Goal: Transaction & Acquisition: Purchase product/service

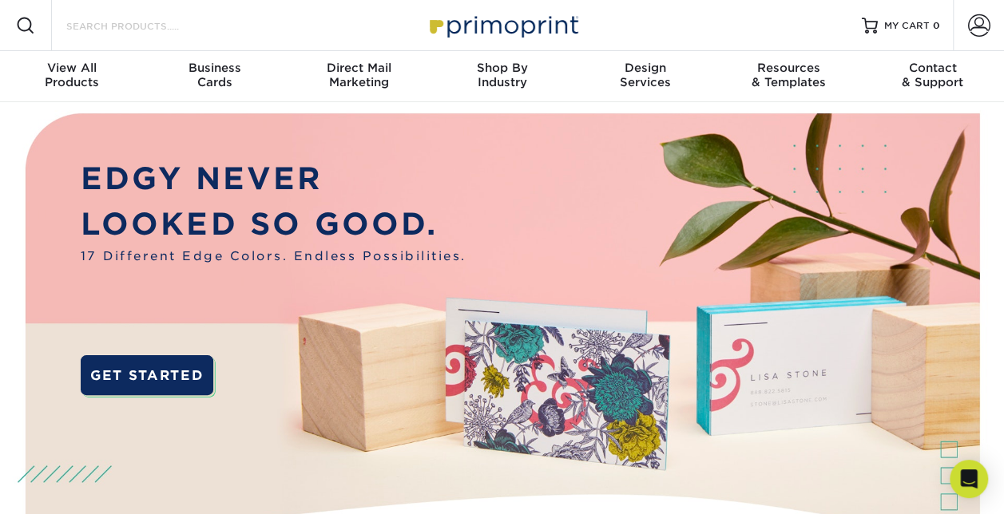
click at [140, 28] on input "Search Products" at bounding box center [143, 25] width 156 height 19
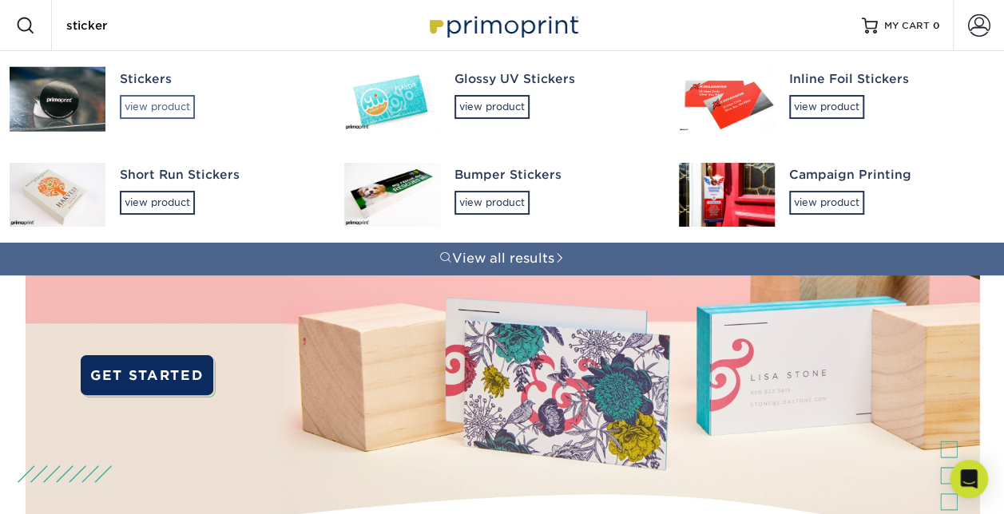
type input "sticker"
click at [146, 105] on div "view product" at bounding box center [157, 107] width 75 height 24
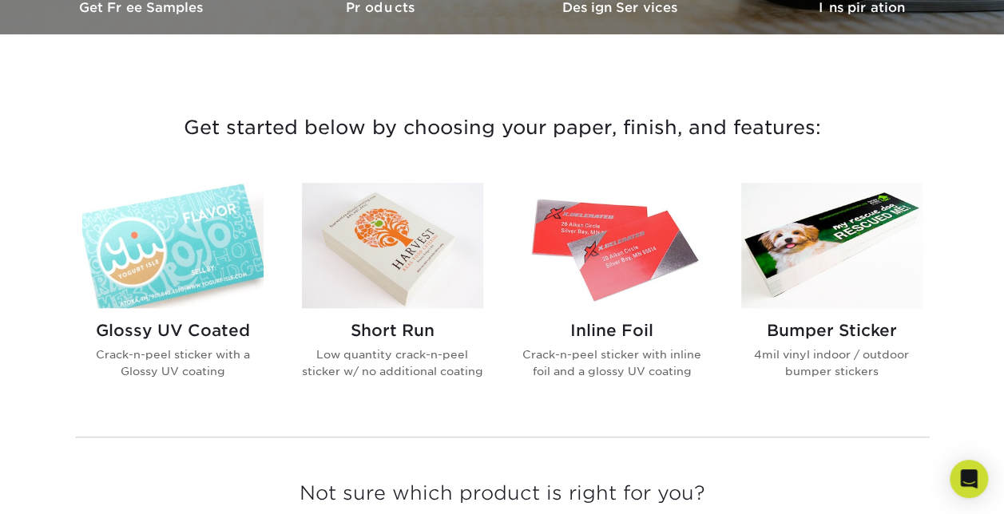
scroll to position [520, 0]
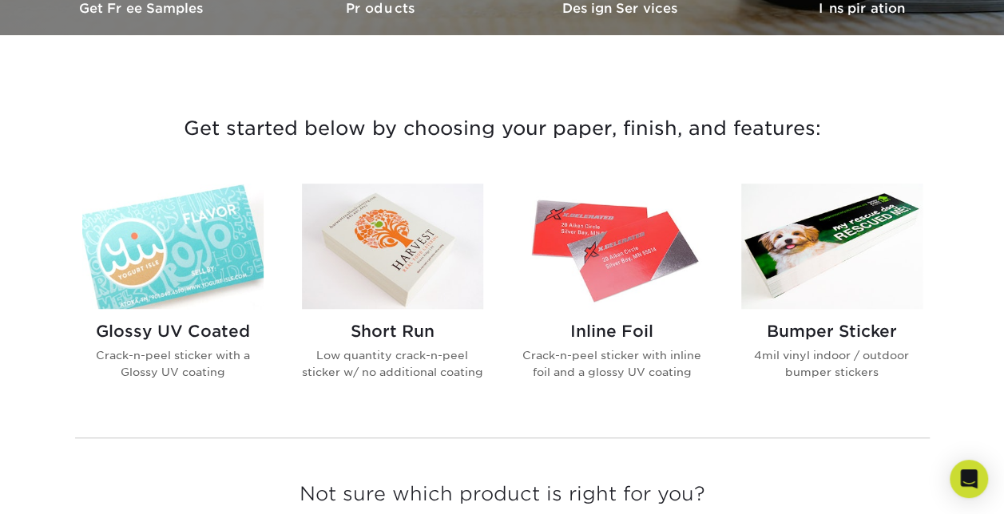
click at [198, 326] on h2 "Glossy UV Coated" at bounding box center [172, 331] width 181 height 19
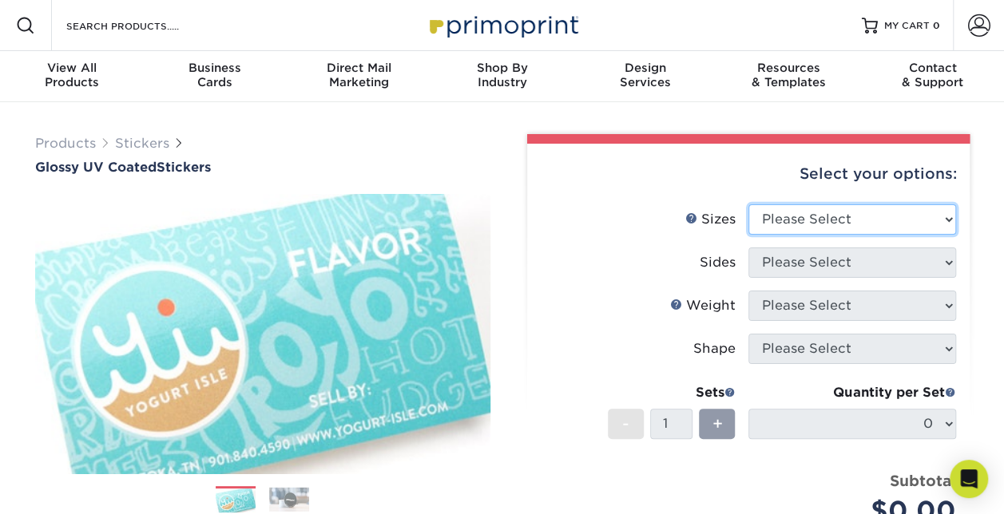
click at [855, 217] on select "Please Select 1.5" x 2.5" 2" x 2" 2" x 3" 2" x 3.5" 2" x 4" 2" x 8" 2.12" x 5.5…" at bounding box center [852, 219] width 208 height 30
select select "2.00x2.00"
click at [748, 204] on select "Please Select 1.5" x 2.5" 2" x 2" 2" x 3" 2" x 3.5" 2" x 4" 2" x 8" 2.12" x 5.5…" at bounding box center [852, 219] width 208 height 30
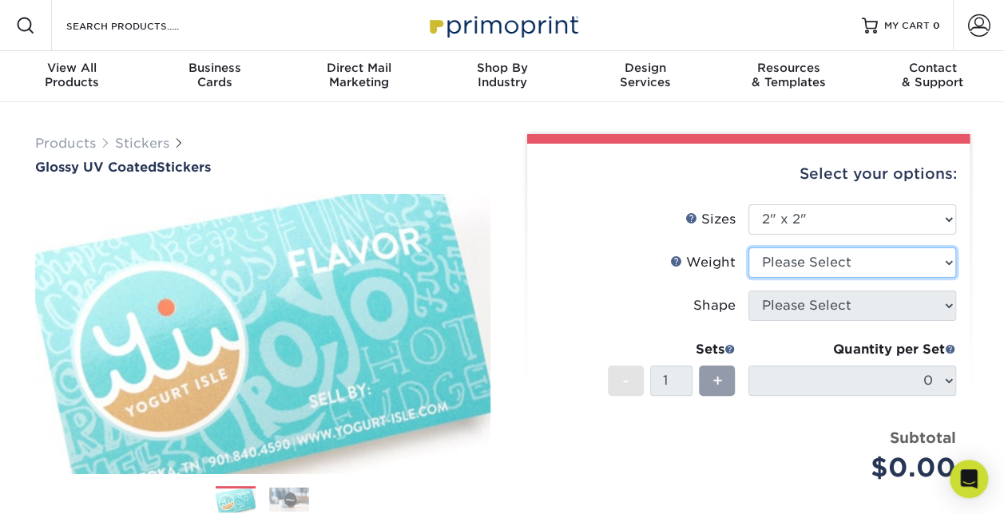
click at [793, 262] on select "Please Select Crack and Peel - Round Crack and Peel" at bounding box center [852, 263] width 208 height 30
select select "Crack and Peel - Round"
click at [748, 248] on select "Please Select Crack and Peel - Round Crack and Peel" at bounding box center [852, 263] width 208 height 30
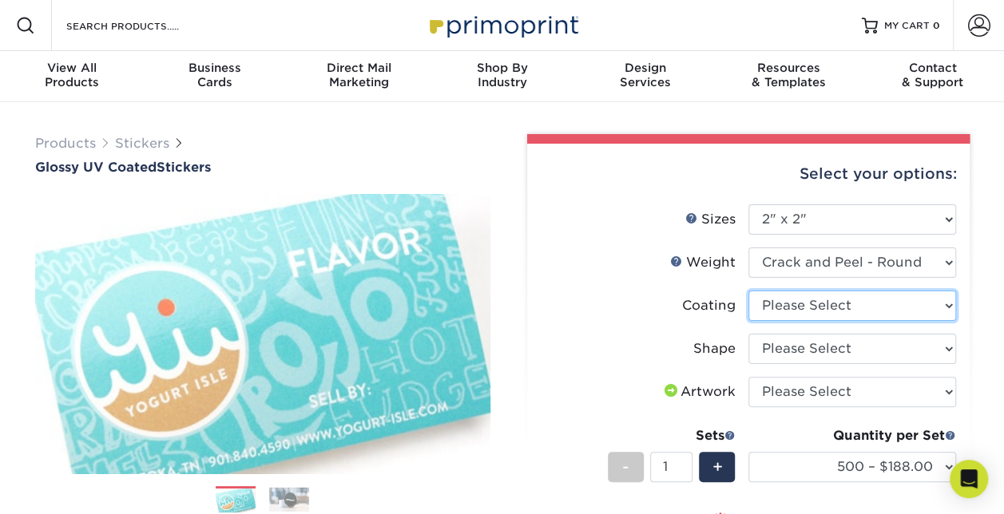
click at [794, 307] on select at bounding box center [852, 306] width 208 height 30
select select "1e8116af-acfc-44b1-83dc-8181aa338834"
click at [748, 291] on select at bounding box center [852, 306] width 208 height 30
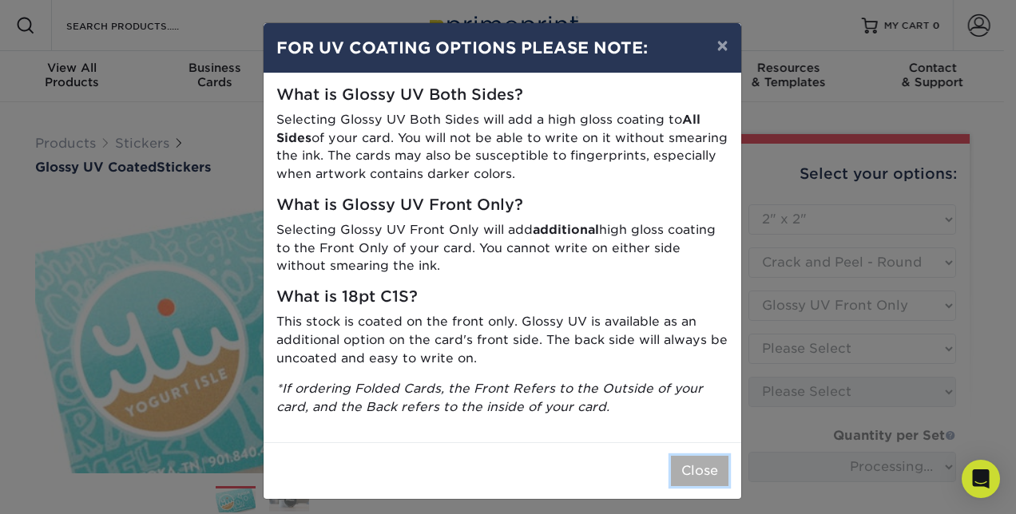
click at [698, 481] on button "Close" at bounding box center [700, 471] width 58 height 30
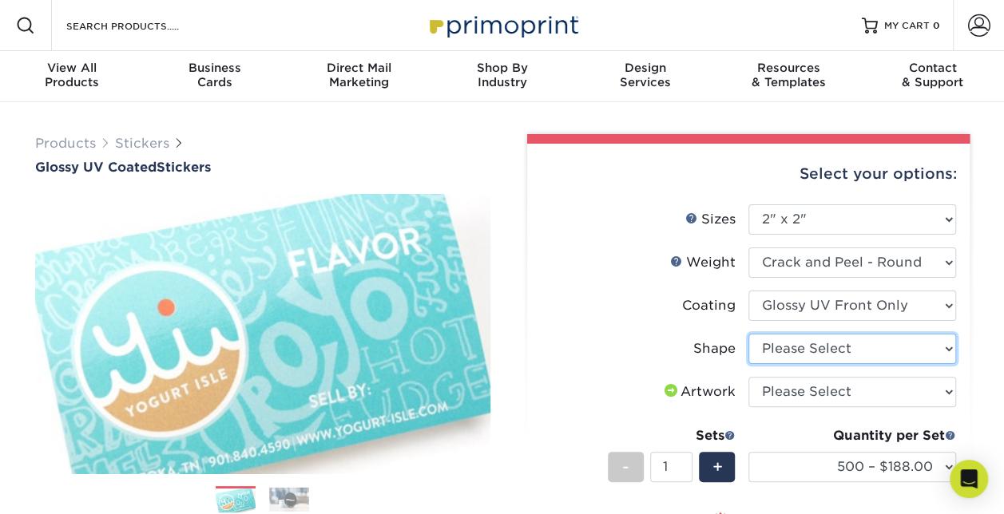
click at [818, 343] on select "Please Select Standard" at bounding box center [852, 349] width 208 height 30
select select "standard"
click at [748, 334] on select "Please Select Standard" at bounding box center [852, 349] width 208 height 30
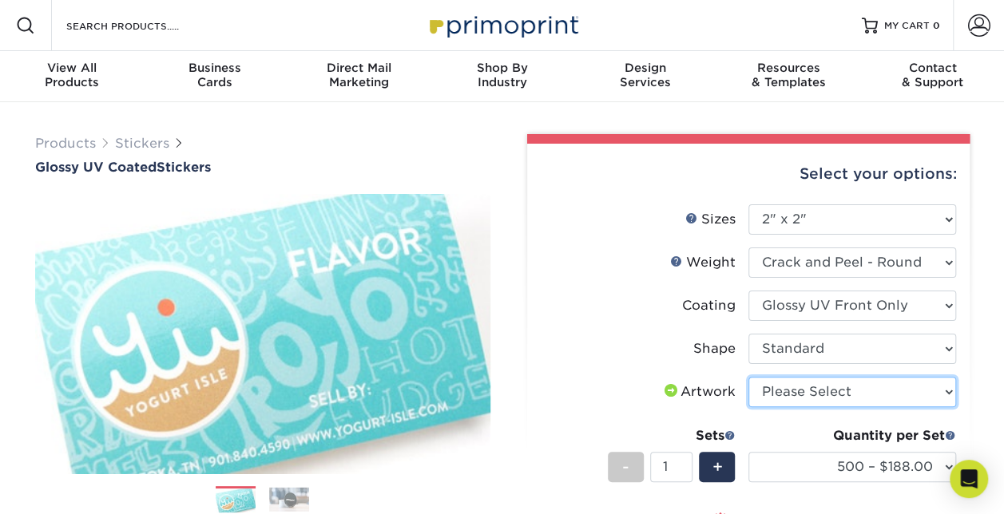
click at [803, 394] on select "Please Select I will upload files I need a design - $50" at bounding box center [852, 392] width 208 height 30
select select "upload"
click at [748, 377] on select "Please Select I will upload files I need a design - $50" at bounding box center [852, 392] width 208 height 30
click at [165, 143] on link "Stickers" at bounding box center [142, 143] width 54 height 15
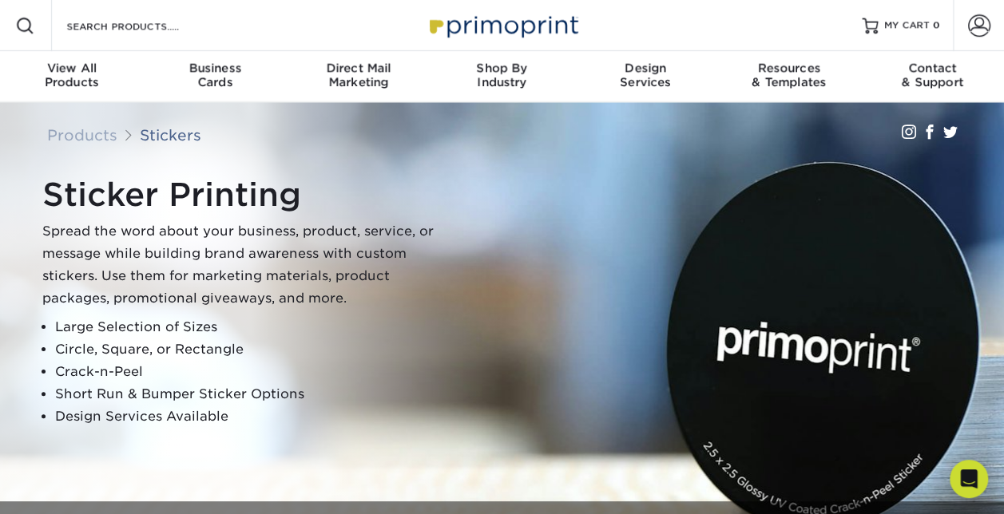
scroll to position [363, 0]
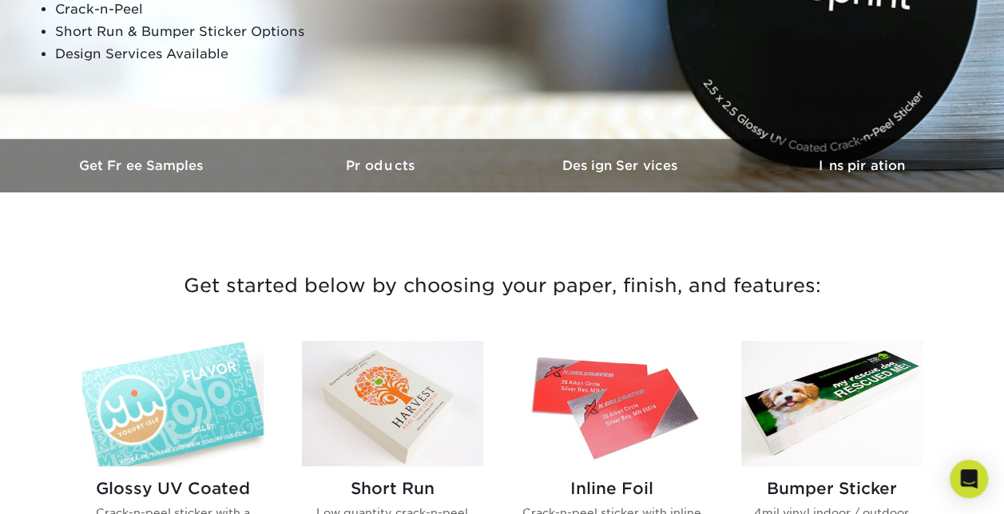
click at [356, 348] on img at bounding box center [392, 403] width 181 height 125
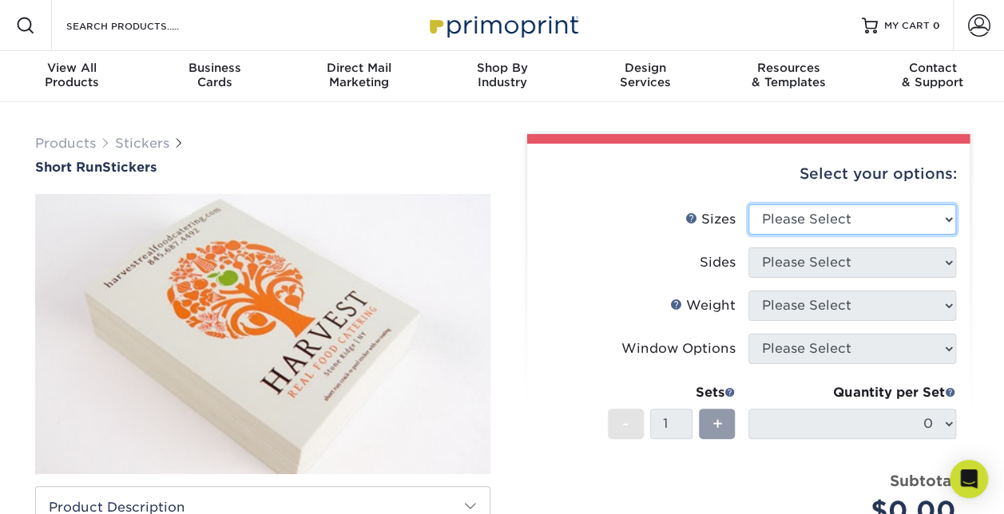
click at [841, 224] on select "Please Select 1.5" x 3.5" 1.75" x 3.5" 2" x 2" 2" x 3" 2" x 3.5" 2" x 4" 2" x 8…" at bounding box center [852, 219] width 208 height 30
select select "2.00x2.00"
click at [748, 204] on select "Please Select 1.5" x 3.5" 1.75" x 3.5" 2" x 2" 2" x 3" 2" x 3.5" 2" x 4" 2" x 8…" at bounding box center [852, 219] width 208 height 30
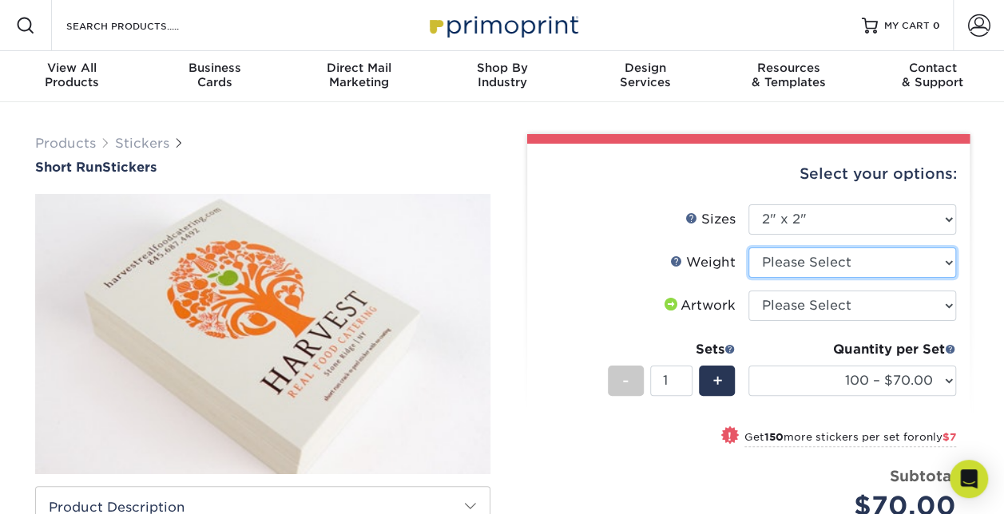
click at [797, 259] on select "Please Select Crack and Peel" at bounding box center [852, 263] width 208 height 30
select select "Crack and Peel"
click at [748, 248] on select "Please Select Crack and Peel" at bounding box center [852, 263] width 208 height 30
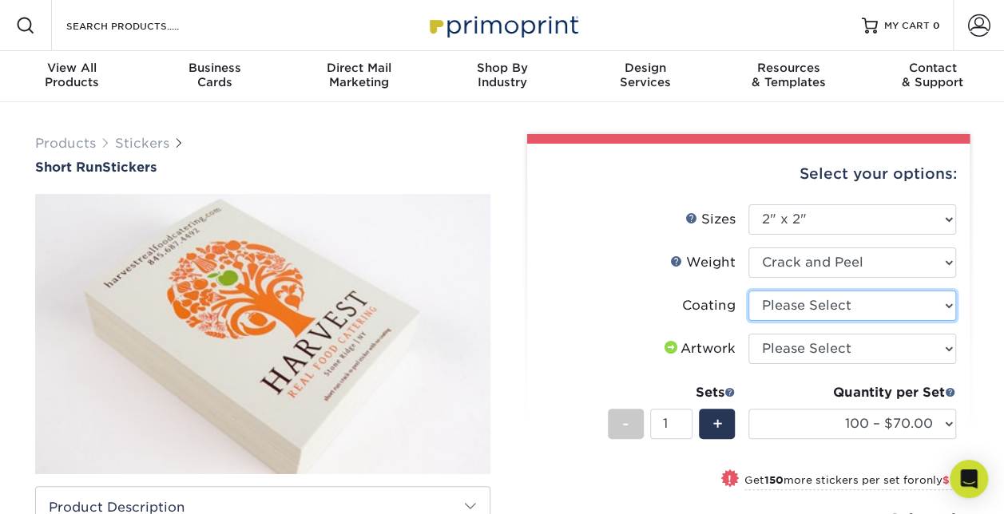
click at [792, 308] on select at bounding box center [852, 306] width 208 height 30
select select "3e7618de-abca-4bda-9f97-8b9129e913d8"
click at [748, 291] on select at bounding box center [852, 306] width 208 height 30
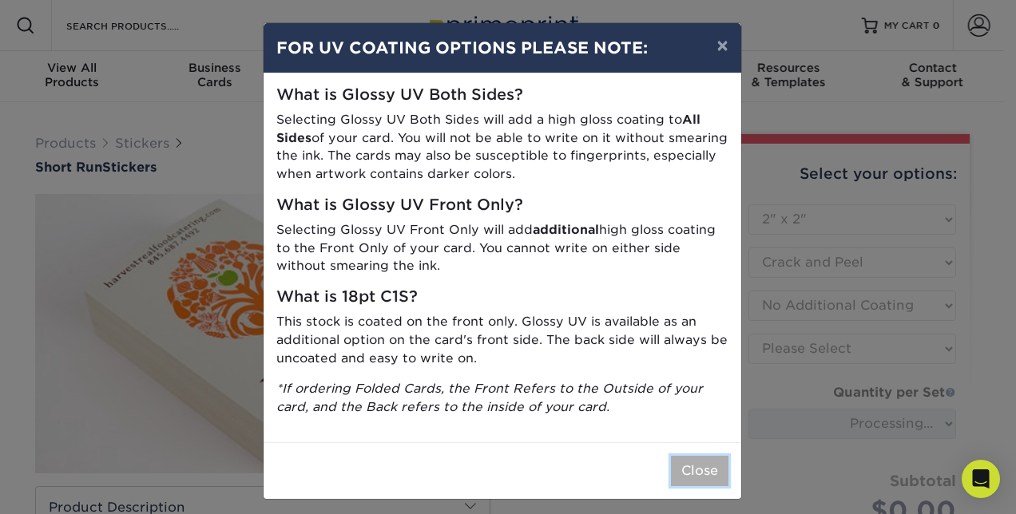
click at [686, 466] on button "Close" at bounding box center [700, 471] width 58 height 30
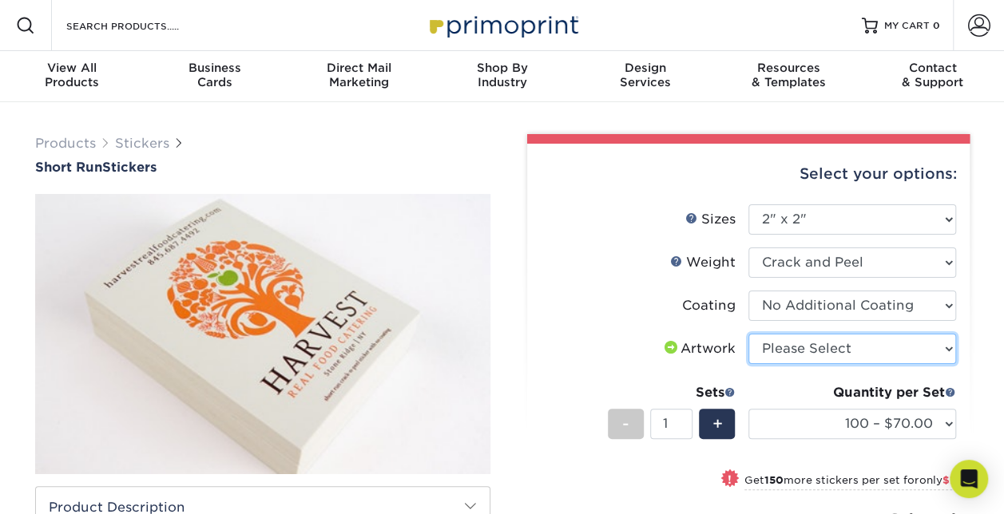
click at [800, 355] on select "Please Select I will upload files I need a design - $50" at bounding box center [852, 349] width 208 height 30
select select "upload"
click at [748, 334] on select "Please Select I will upload files I need a design - $50" at bounding box center [852, 349] width 208 height 30
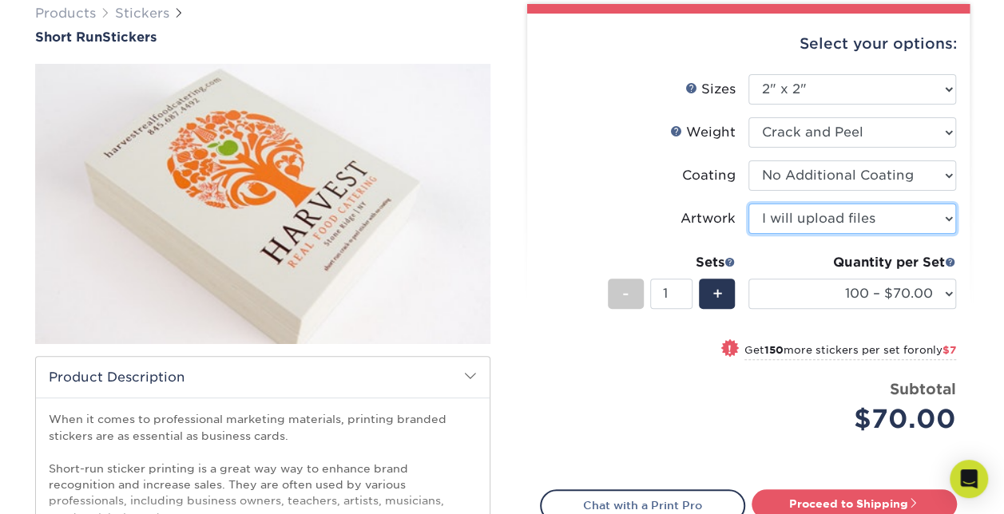
scroll to position [131, 0]
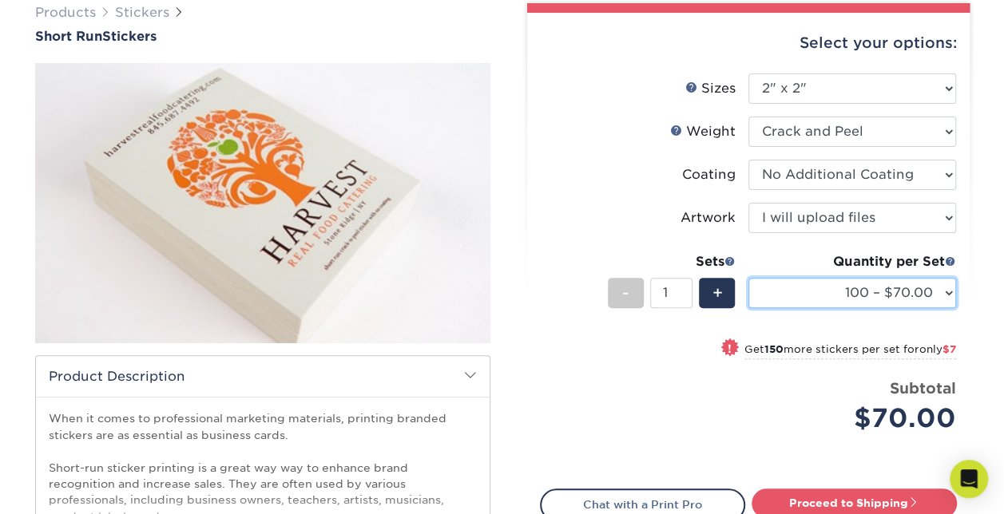
click at [850, 296] on select "100 – $70.00 250 – $77.00 500 – $83.00" at bounding box center [852, 293] width 208 height 30
click at [674, 395] on div "Price per set $70.00" at bounding box center [645, 408] width 208 height 61
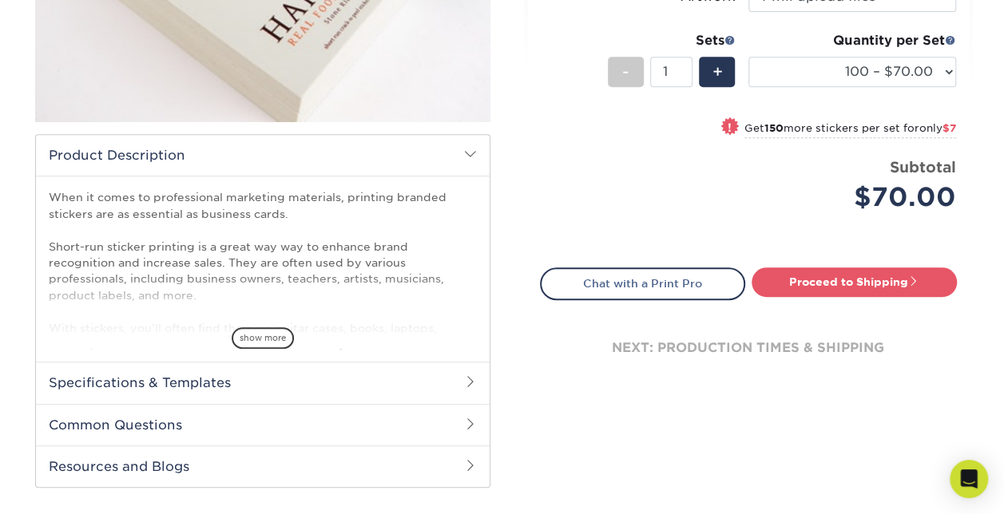
scroll to position [363, 0]
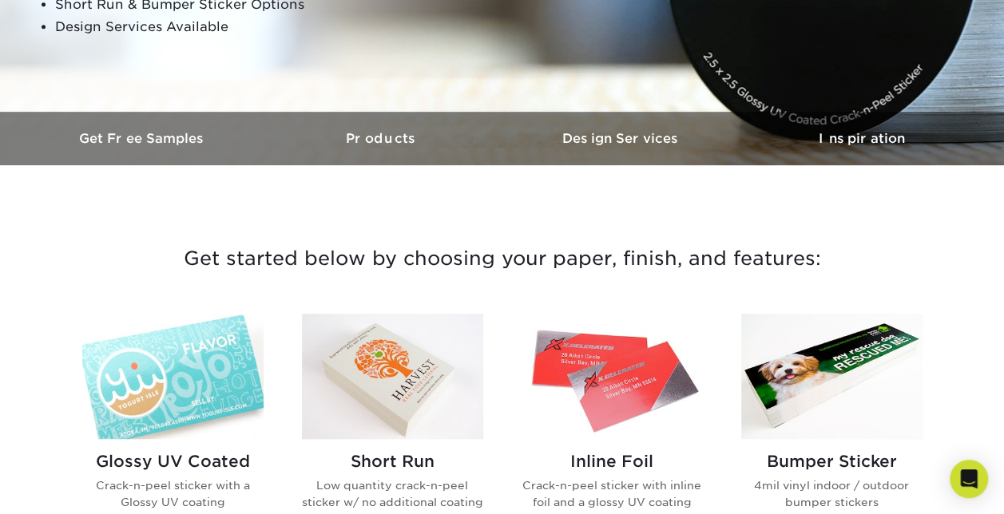
scroll to position [400, 0]
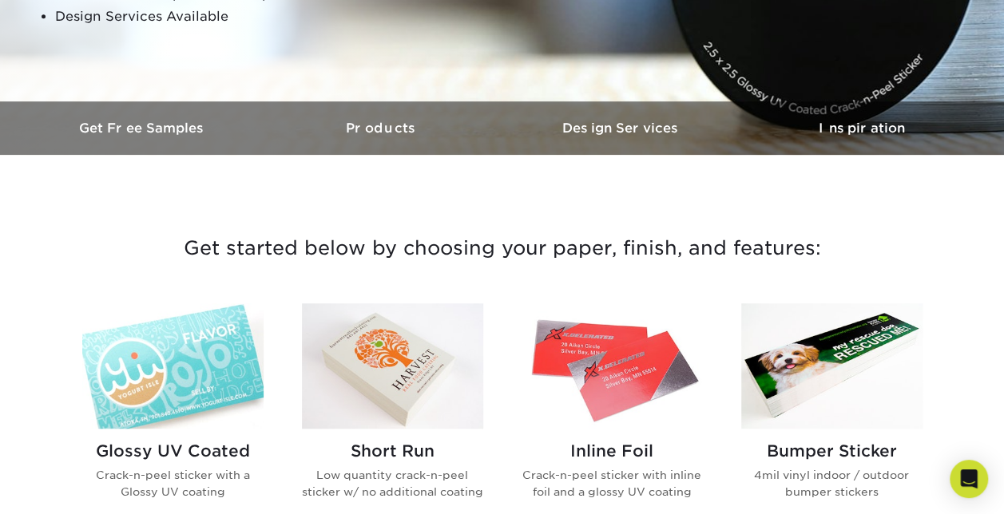
click at [196, 338] on img at bounding box center [172, 365] width 181 height 125
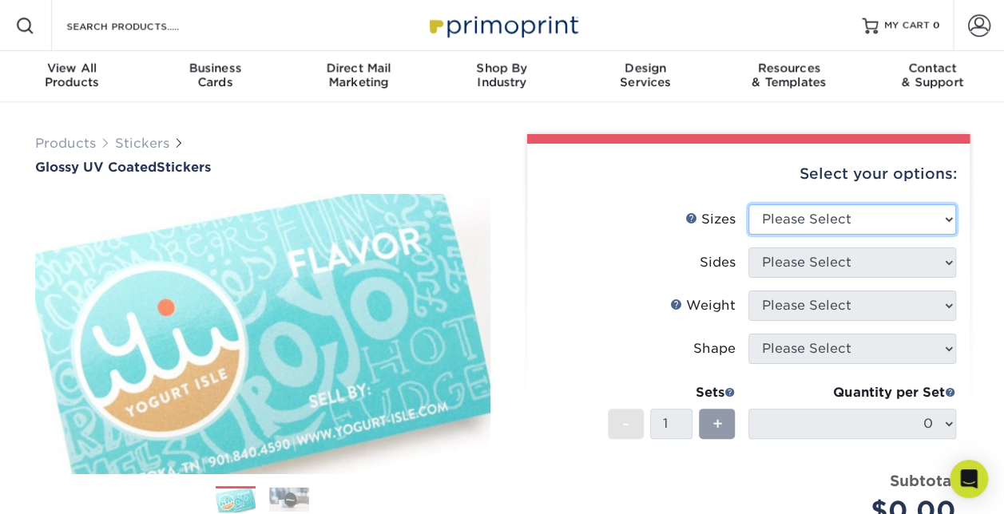
click at [802, 216] on select "Please Select 1.5" x 2.5" 2" x 2" 2" x 3" 2" x 3.5" 2" x 4" 2" x 8" 2.12" x 5.5…" at bounding box center [852, 219] width 208 height 30
select select "2.00x2.00"
click at [748, 204] on select "Please Select 1.5" x 2.5" 2" x 2" 2" x 3" 2" x 3.5" 2" x 4" 2" x 8" 2.12" x 5.5…" at bounding box center [852, 219] width 208 height 30
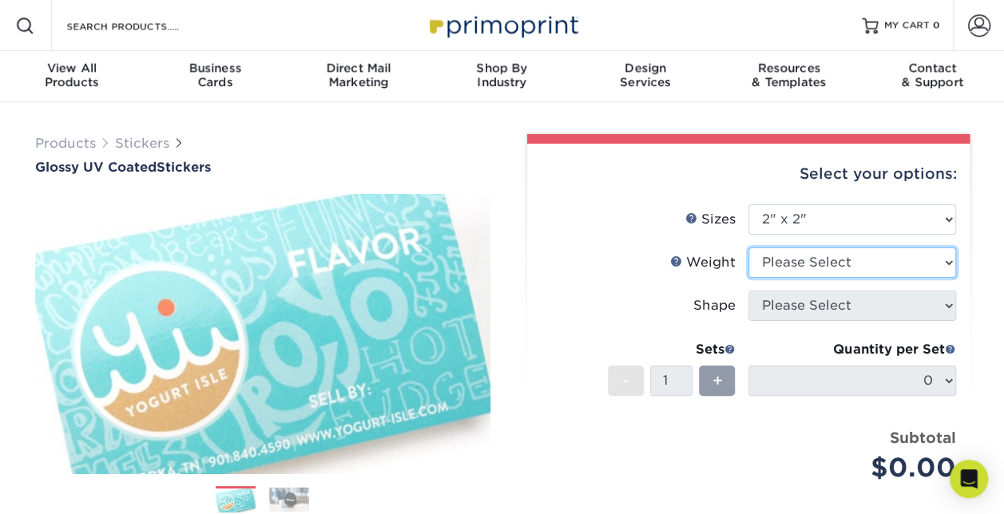
click at [795, 264] on select "Please Select Crack and Peel - Round Crack and Peel" at bounding box center [852, 263] width 208 height 30
select select "Crack and Peel - Round"
click at [748, 248] on select "Please Select Crack and Peel - Round Crack and Peel" at bounding box center [852, 263] width 208 height 30
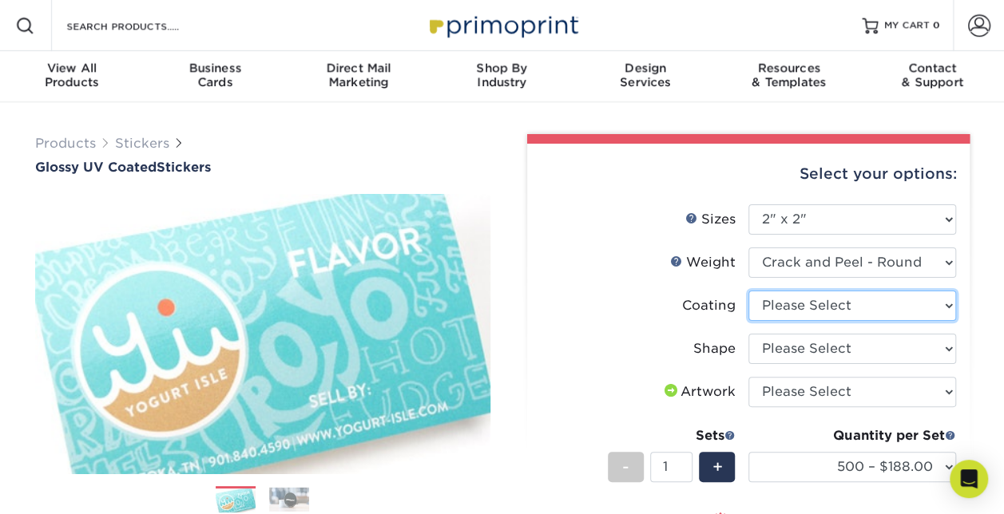
click at [807, 311] on select at bounding box center [852, 306] width 208 height 30
select select "1e8116af-acfc-44b1-83dc-8181aa338834"
click at [748, 291] on select at bounding box center [852, 306] width 208 height 30
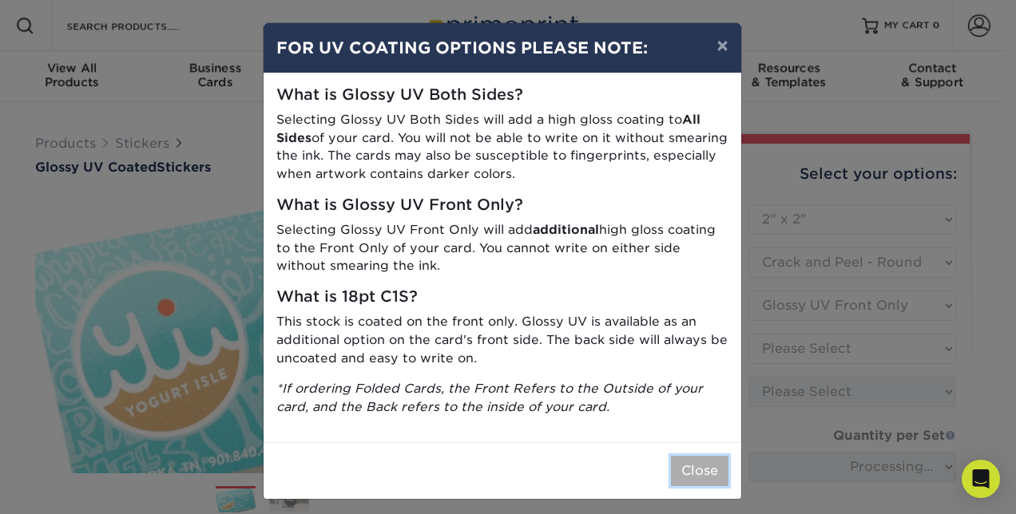
click at [680, 474] on button "Close" at bounding box center [700, 471] width 58 height 30
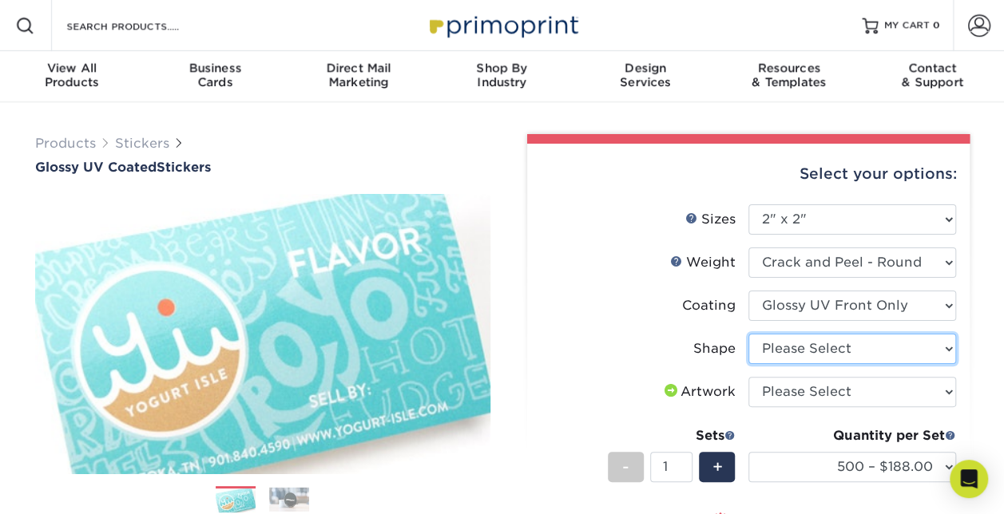
click at [802, 339] on select "Please Select Standard" at bounding box center [852, 349] width 208 height 30
select select "standard"
click at [748, 334] on select "Please Select Standard" at bounding box center [852, 349] width 208 height 30
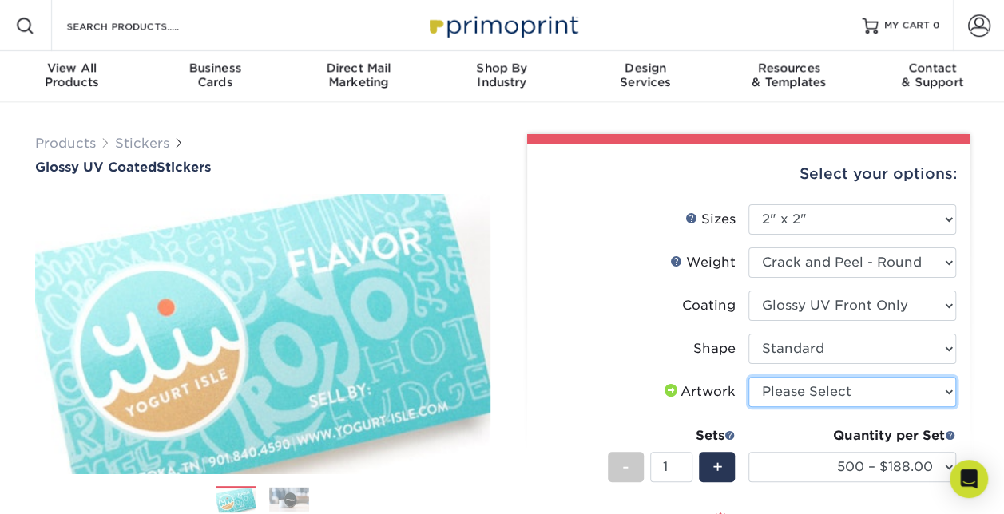
click at [794, 399] on select "Please Select I will upload files I need a design - $50" at bounding box center [852, 392] width 208 height 30
select select "upload"
click at [748, 377] on select "Please Select I will upload files I need a design - $50" at bounding box center [852, 392] width 208 height 30
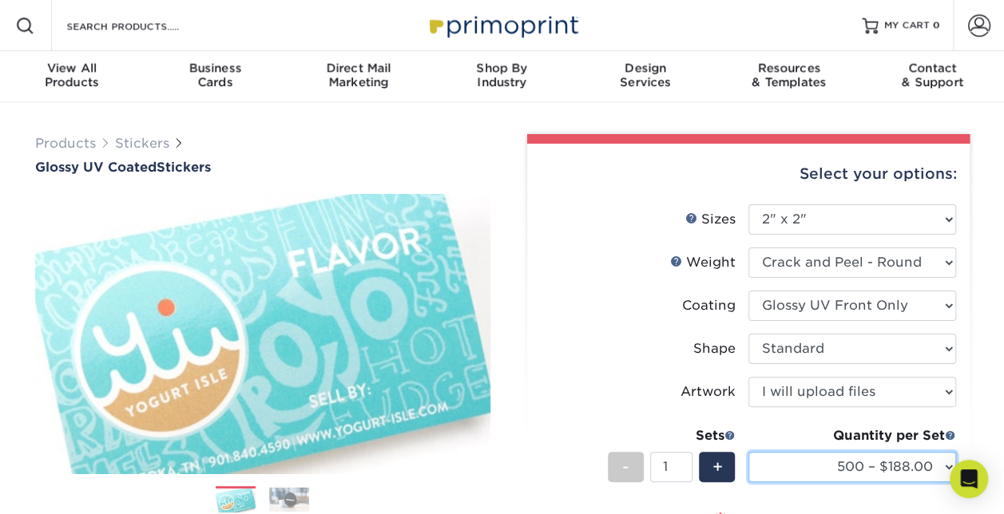
click at [804, 457] on select "500 – $188.00 1000 – $210.00 2500 – $264.00 5000 – $397.00 10000 – $794.00 1500…" at bounding box center [852, 467] width 208 height 30
click at [748, 452] on select "500 – $188.00 1000 – $210.00 2500 – $264.00 5000 – $397.00 10000 – $794.00 1500…" at bounding box center [852, 467] width 208 height 30
click at [834, 475] on select "500 – $188.00 1000 – $210.00 2500 – $264.00 5000 – $397.00 10000 – $794.00 1500…" at bounding box center [852, 467] width 208 height 30
select select "1000 – $210.00"
click at [748, 452] on select "500 – $188.00 1000 – $210.00 2500 – $264.00 5000 – $397.00 10000 – $794.00 1500…" at bounding box center [852, 467] width 208 height 30
